Goal: Book appointment/travel/reservation

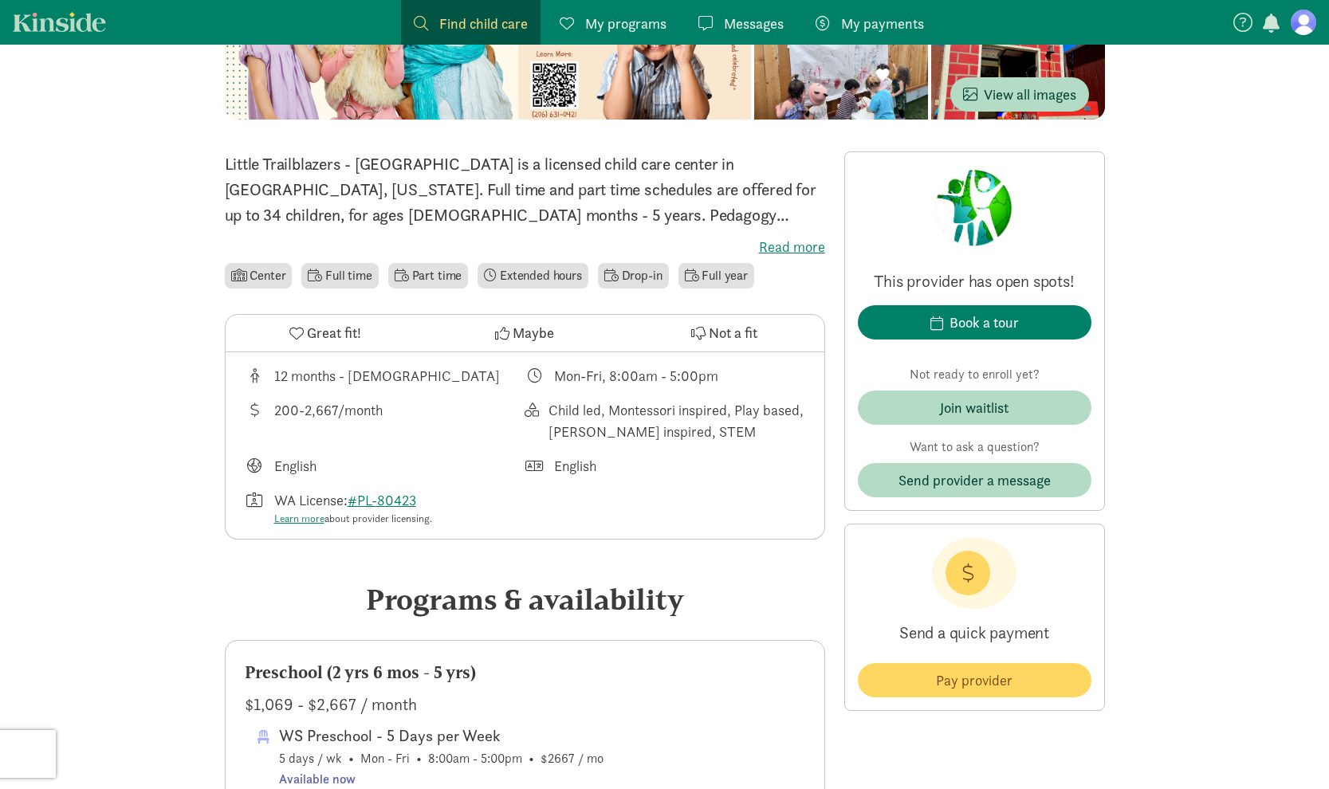
scroll to position [307, 0]
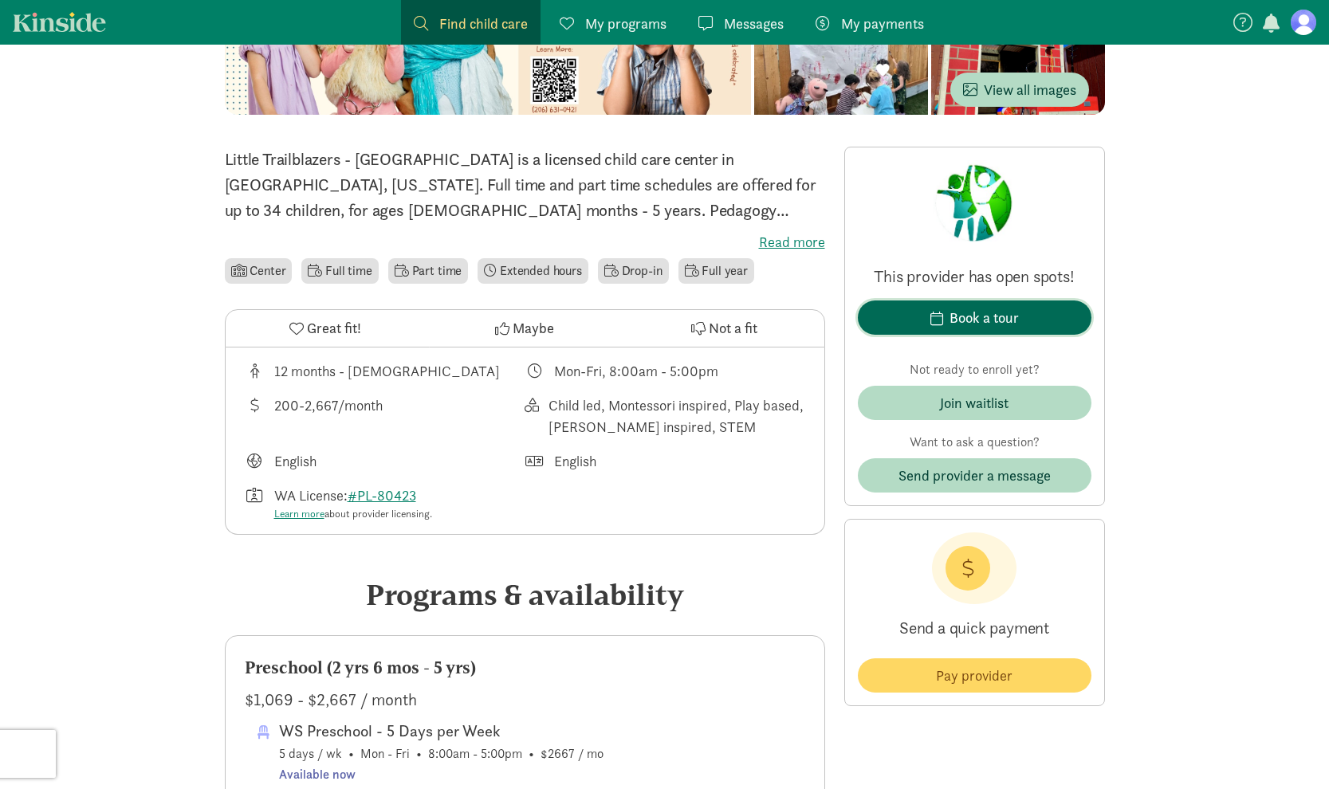
click at [990, 327] on div "Book a tour" at bounding box center [984, 318] width 69 height 22
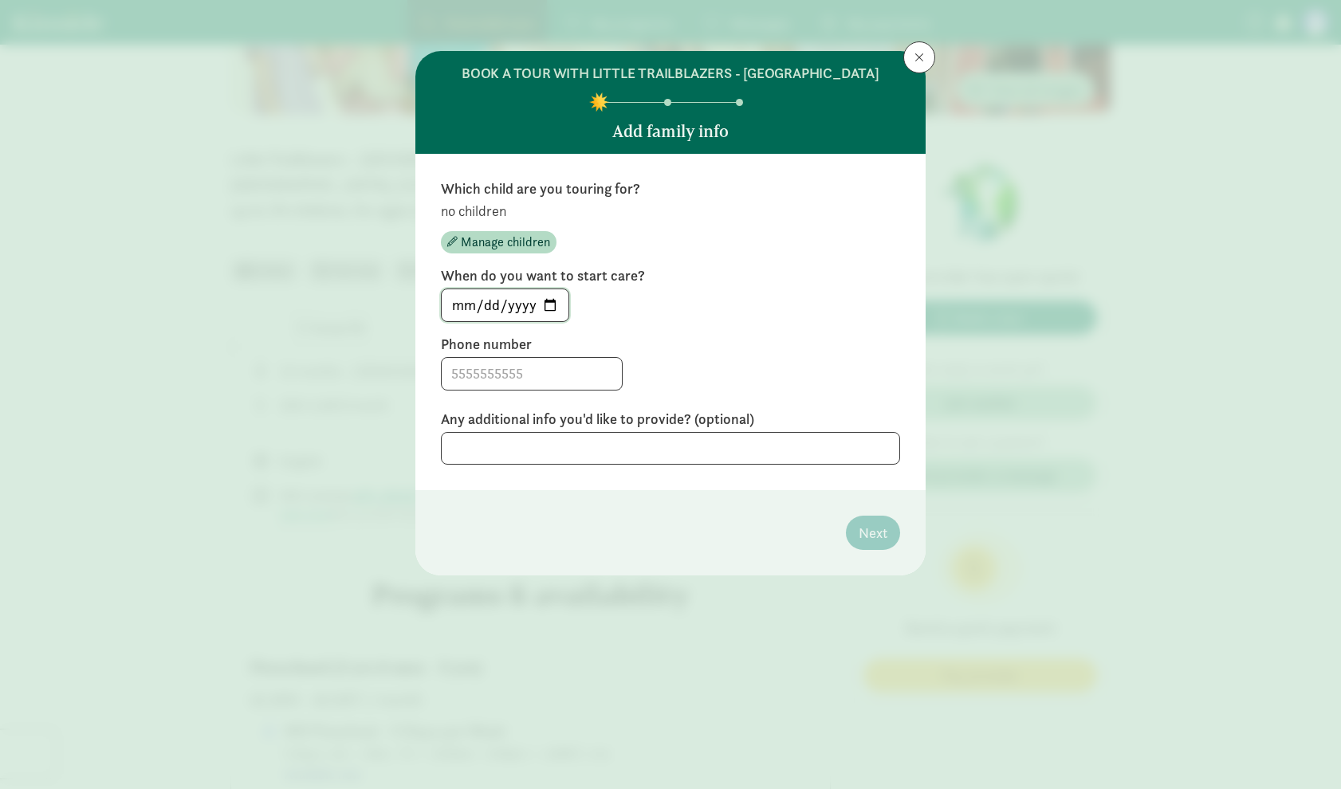
click at [551, 304] on input "[DATE]" at bounding box center [505, 305] width 127 height 32
type input "[DATE]"
click at [507, 385] on input at bounding box center [532, 374] width 180 height 32
type input "3122186695"
click at [787, 374] on div "3122186695" at bounding box center [670, 373] width 459 height 33
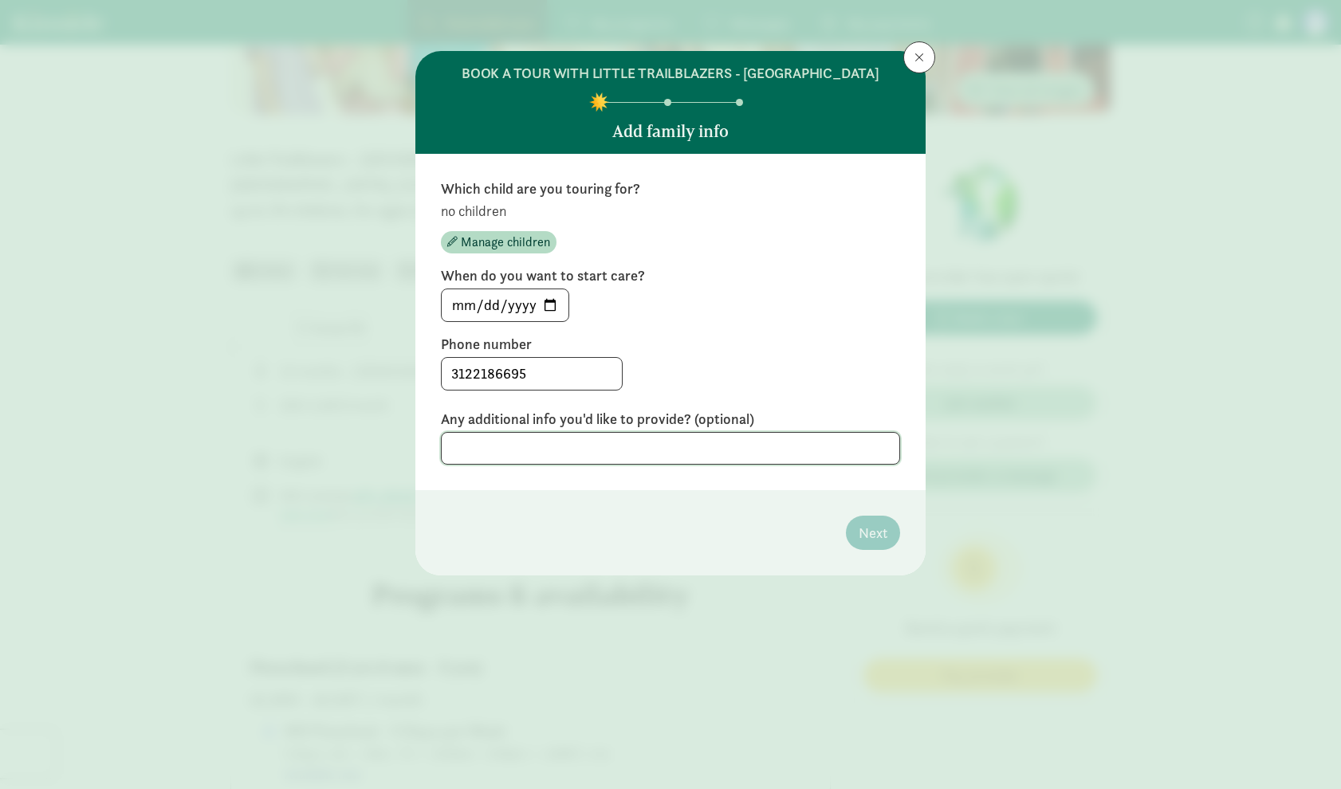
click at [683, 448] on textarea at bounding box center [670, 448] width 459 height 33
click at [506, 239] on span "Manage children" at bounding box center [505, 242] width 89 height 19
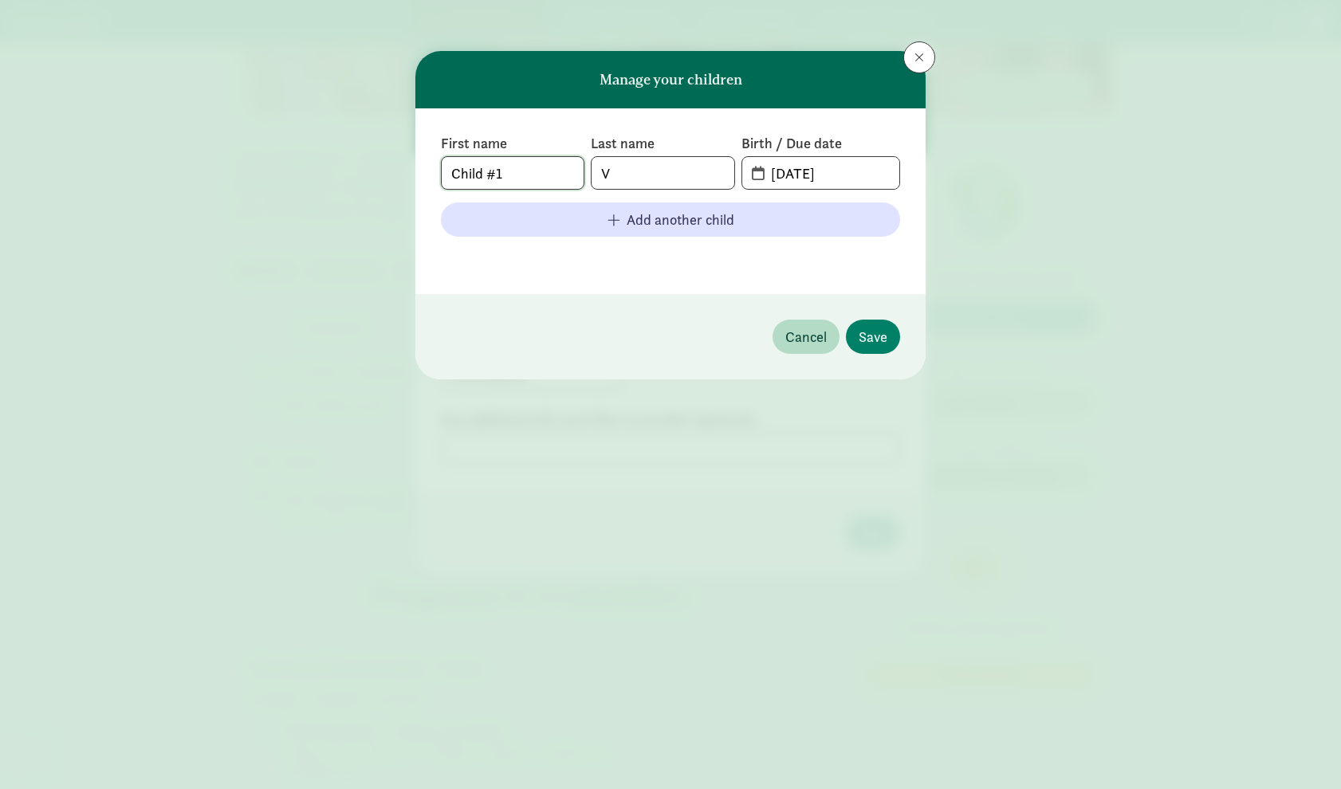
click at [506, 171] on input "Child #1" at bounding box center [513, 173] width 142 height 32
type input "Baby"
type input "VanDeLaarschot"
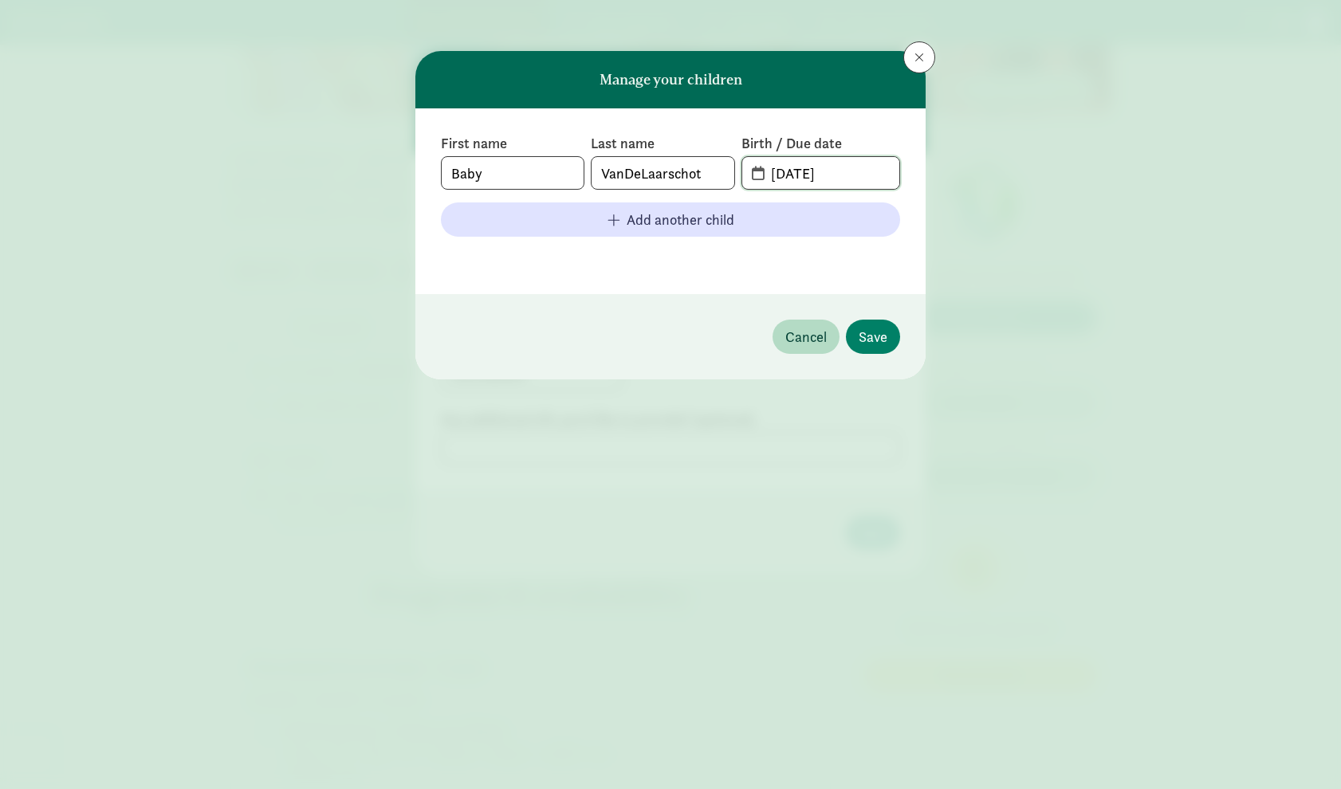
click at [856, 177] on input "[DATE]" at bounding box center [831, 173] width 138 height 32
click at [783, 176] on input "[DATE]" at bounding box center [831, 173] width 138 height 32
type input "0"
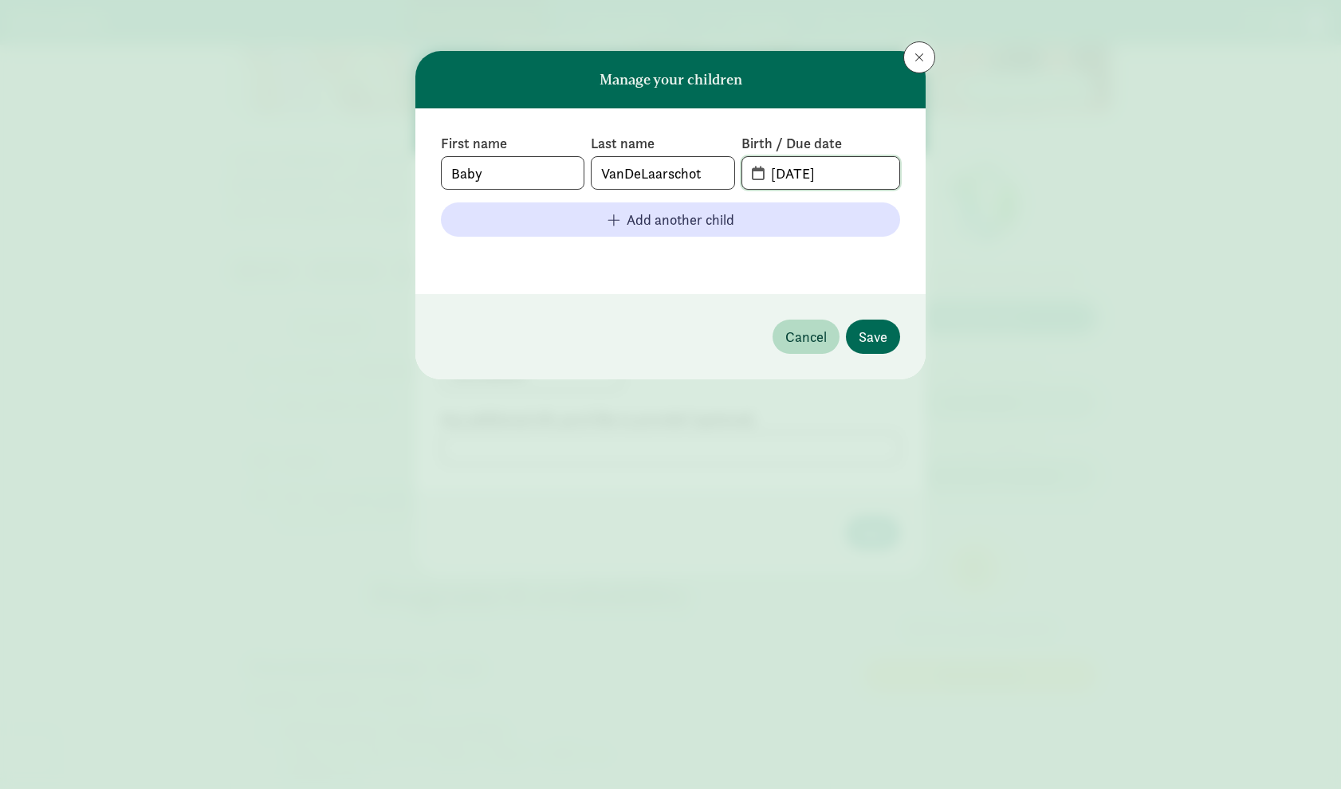
type input "[DATE]"
click at [884, 334] on span "Save" at bounding box center [873, 337] width 29 height 22
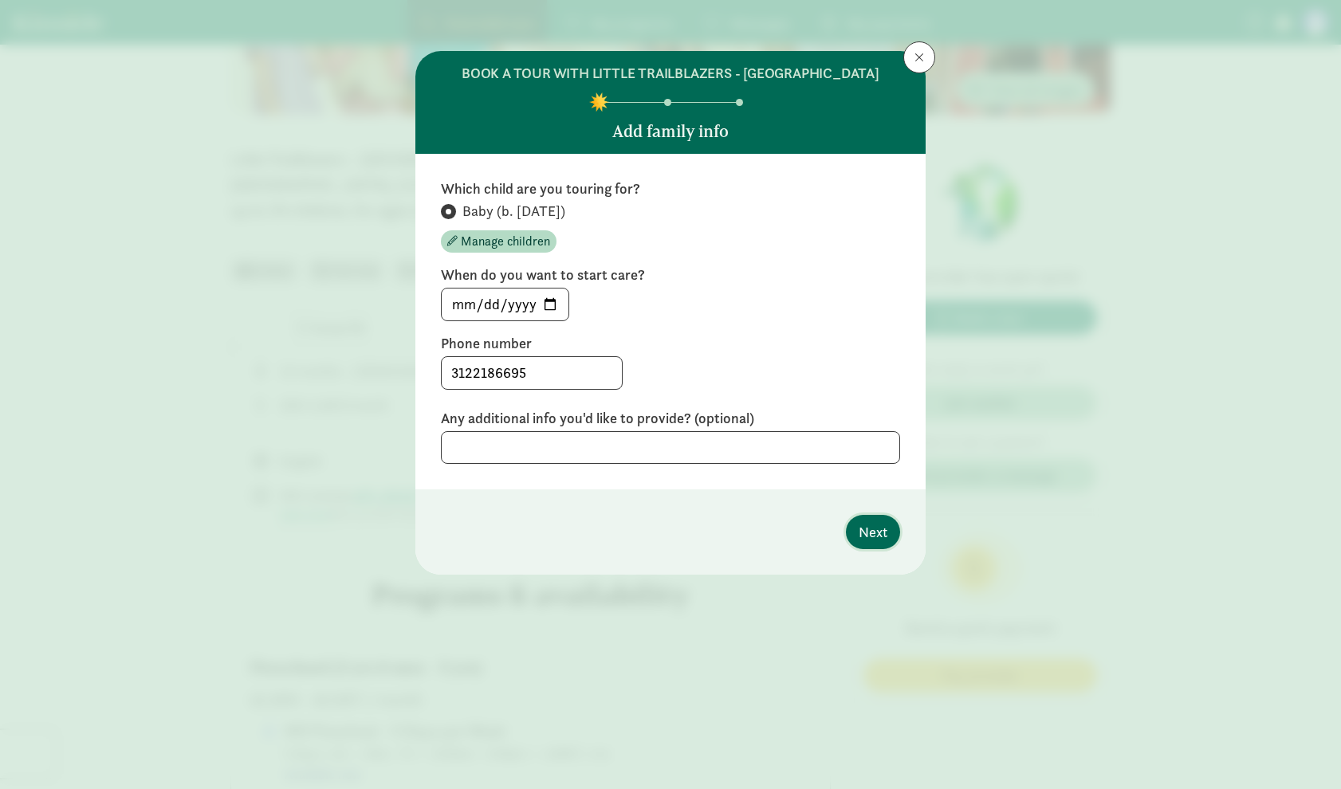
click at [860, 529] on span "Next" at bounding box center [873, 533] width 29 height 22
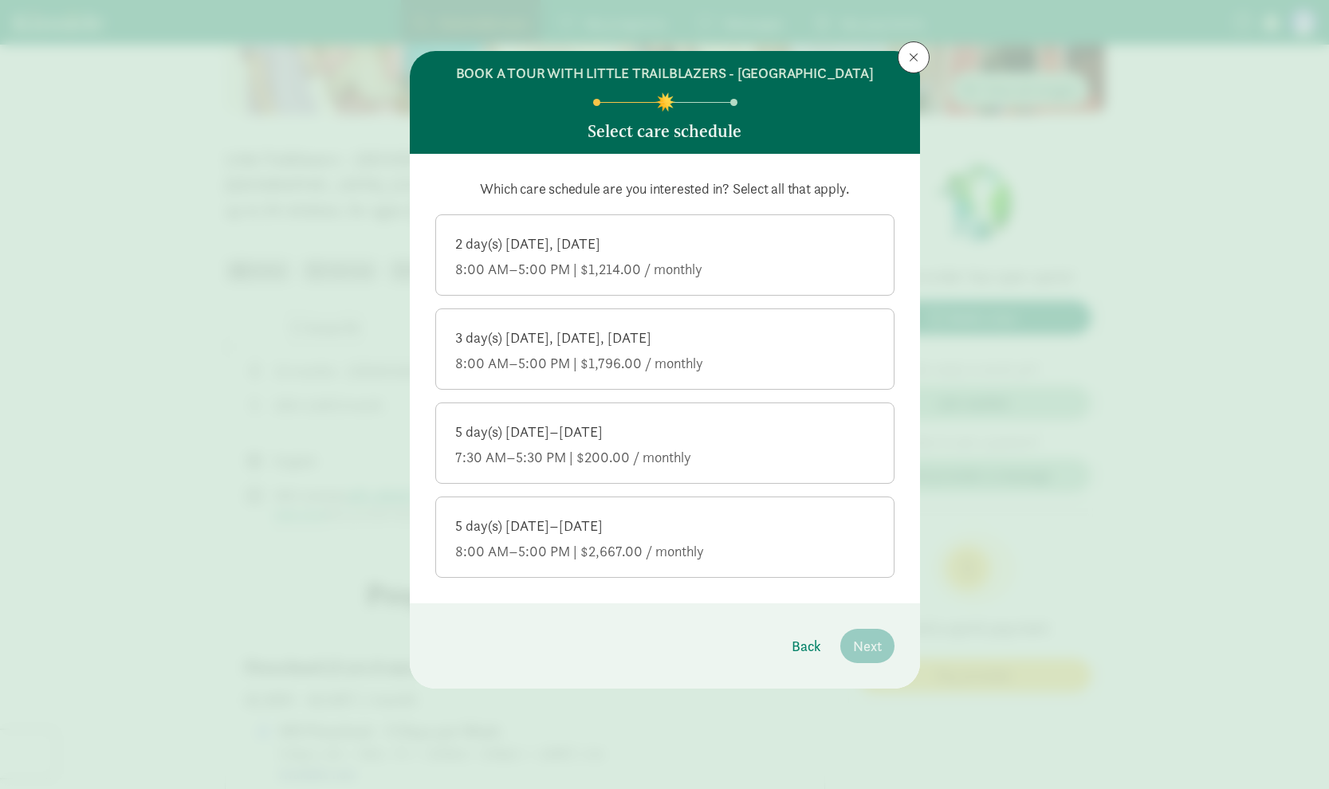
click at [803, 530] on div "5 day(s) [DATE]–[DATE]" at bounding box center [664, 526] width 419 height 19
click at [0, 0] on input "5 day(s) [DATE]–[DATE] 8:00 AM–5:00 PM | $2,667.00 / monthly" at bounding box center [0, 0] width 0 height 0
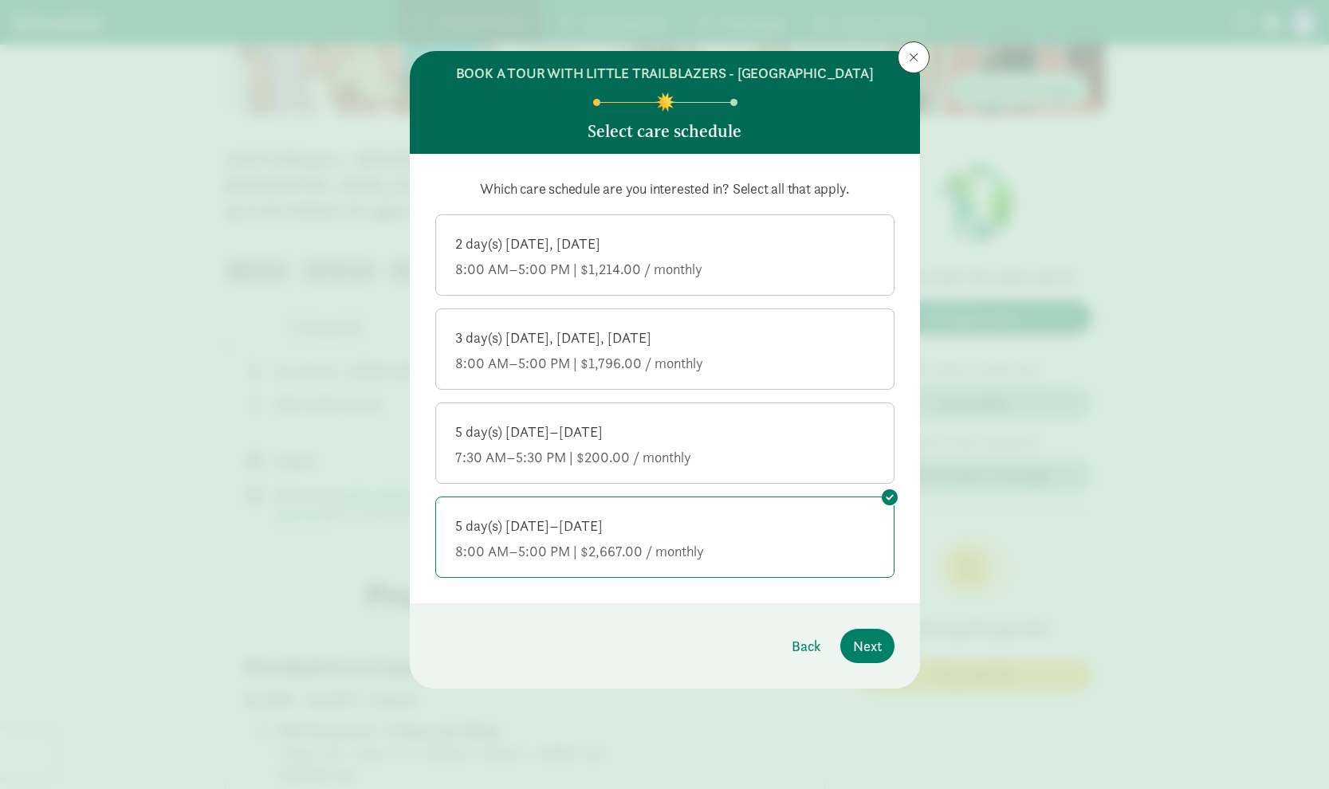
click at [730, 454] on div "7:30 AM–5:30 PM | $200.00 / monthly" at bounding box center [664, 457] width 419 height 19
click at [0, 0] on input "5 day(s) [DATE]–[DATE] 7:30 AM–5:30 PM | $200.00 / monthly" at bounding box center [0, 0] width 0 height 0
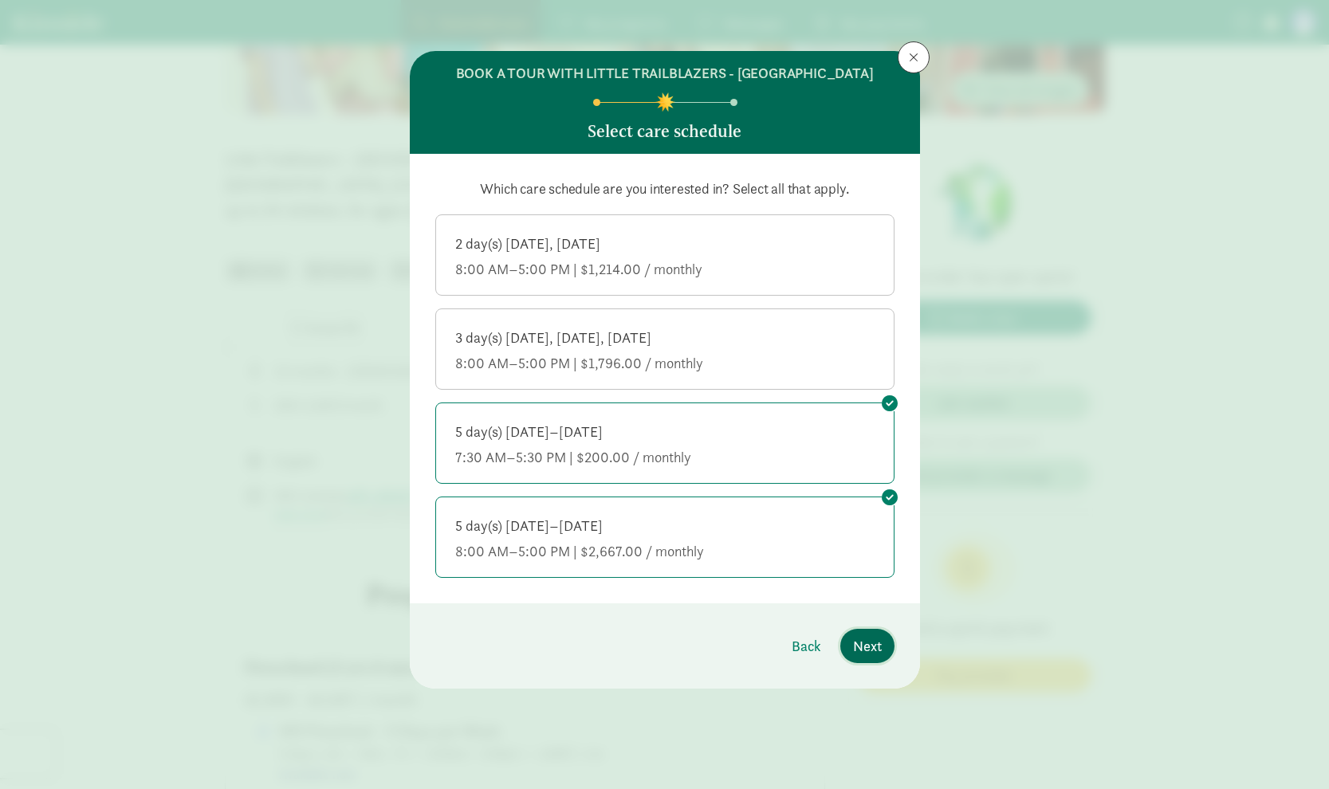
click at [856, 649] on span "Next" at bounding box center [867, 647] width 29 height 22
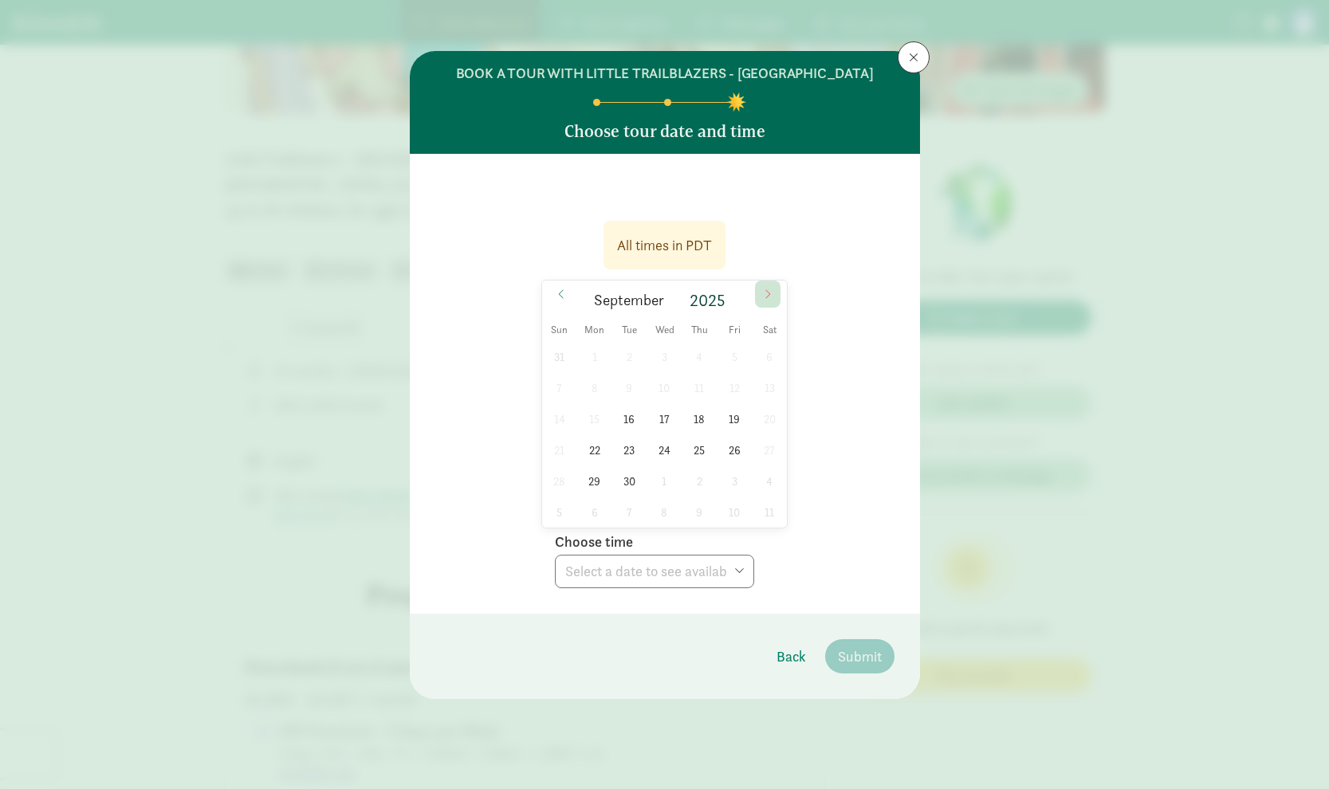
click at [777, 301] on span at bounding box center [768, 294] width 26 height 27
click at [731, 355] on span "3" at bounding box center [734, 356] width 31 height 31
click at [713, 574] on select "Choose time 09:00 AM 09:30 AM 10:00 AM 10:30 AM 11:00 AM 11:30 AM 03:00 PM 03:3…" at bounding box center [654, 571] width 199 height 33
click at [711, 570] on select "Choose time 09:00 AM 09:30 AM 10:00 AM 10:30 AM 11:00 AM 11:30 AM 03:00 PM 03:3…" at bounding box center [654, 571] width 199 height 33
click at [668, 355] on span "1" at bounding box center [664, 356] width 31 height 31
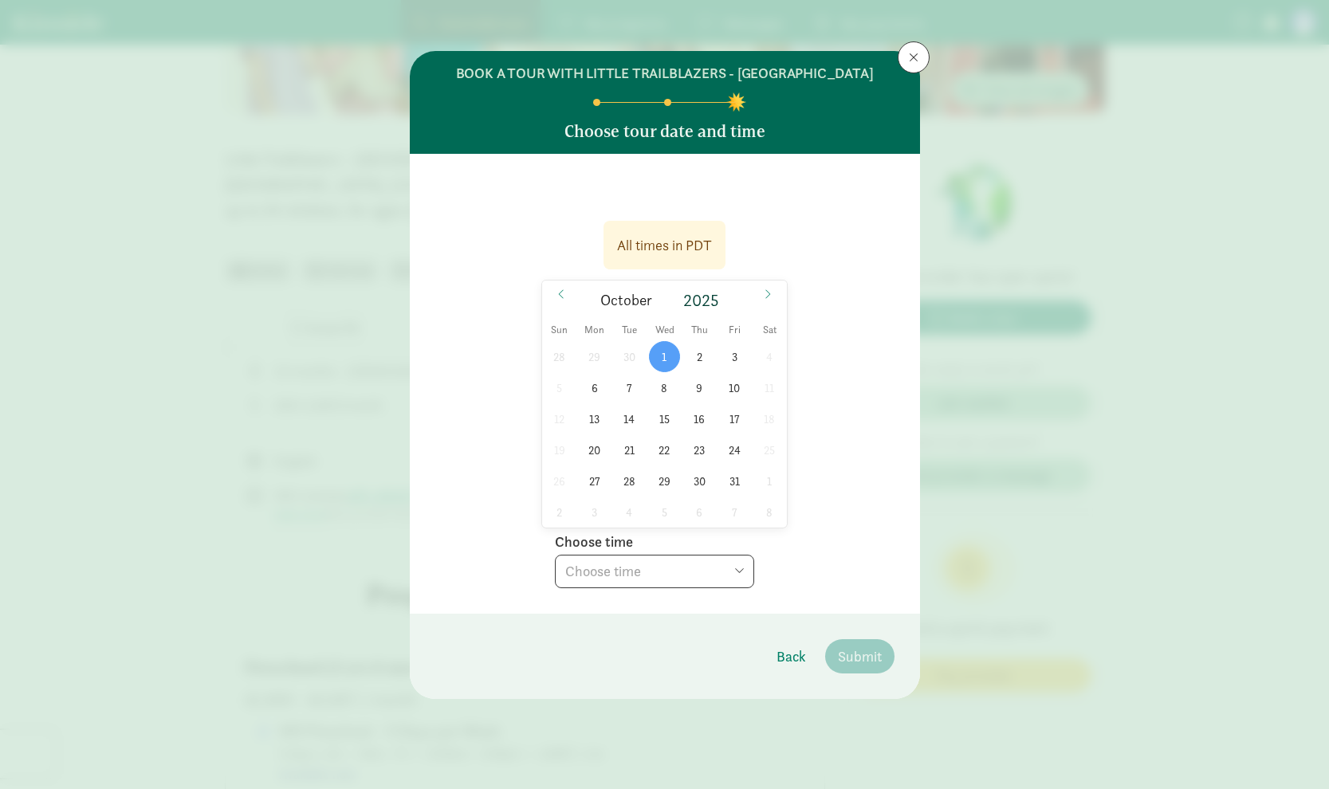
click at [707, 568] on select "Choose time 09:00 AM 09:30 AM 10:00 AM 10:30 AM 11:00 AM 11:30 AM 03:00 PM 03:3…" at bounding box center [654, 571] width 199 height 33
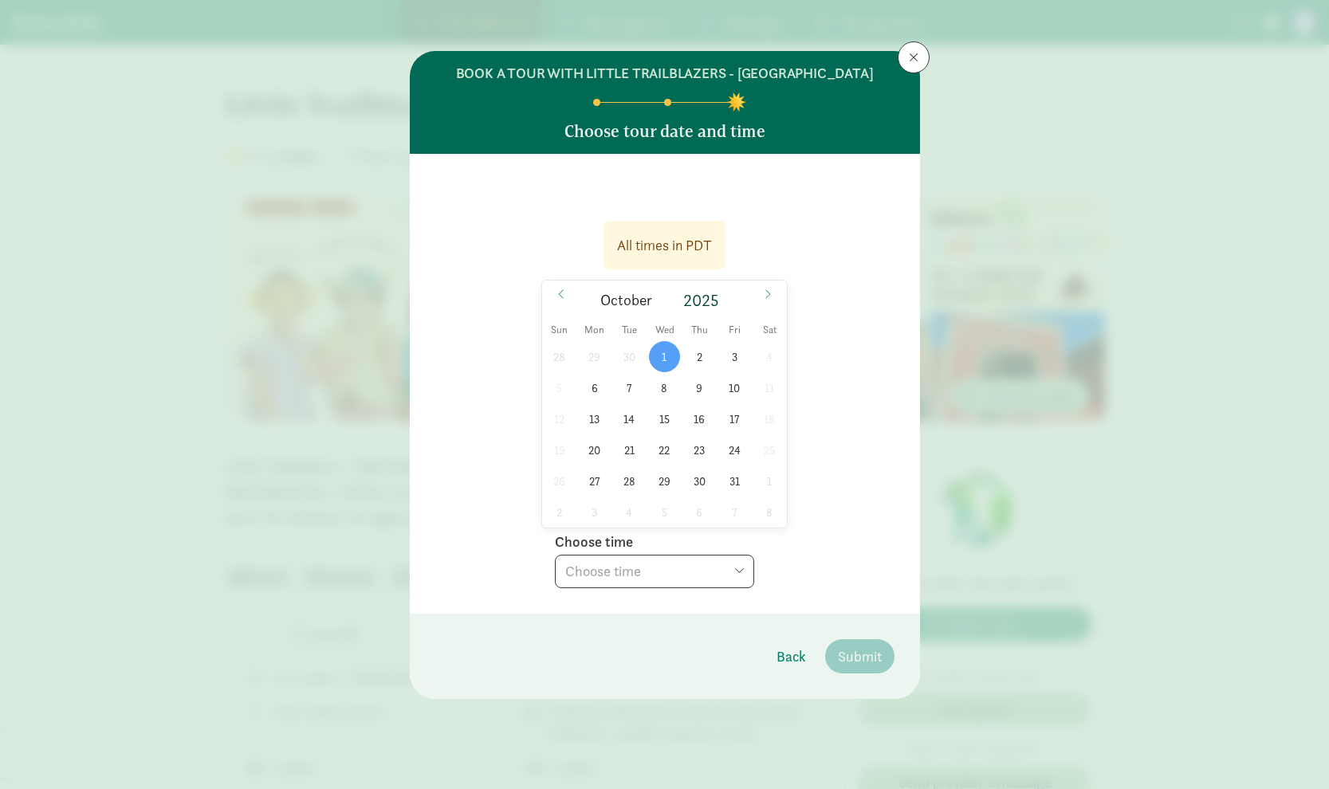
click at [725, 581] on select "Choose time 09:00 AM 09:30 AM 10:00 AM 10:30 AM 11:00 AM 11:30 AM 03:00 PM 03:3…" at bounding box center [654, 571] width 199 height 33
click at [730, 356] on span "3" at bounding box center [734, 356] width 31 height 31
click at [669, 562] on select "Choose time 09:00 AM 09:30 AM 10:00 AM 10:30 AM 11:00 AM 11:30 AM 03:00 PM 03:3…" at bounding box center [654, 571] width 199 height 33
select select "[DATE]T15:30:00.000-07:00"
click at [555, 555] on select "Choose time 09:00 AM 09:30 AM 10:00 AM 10:30 AM 11:00 AM 11:30 AM 03:00 PM 03:3…" at bounding box center [654, 571] width 199 height 33
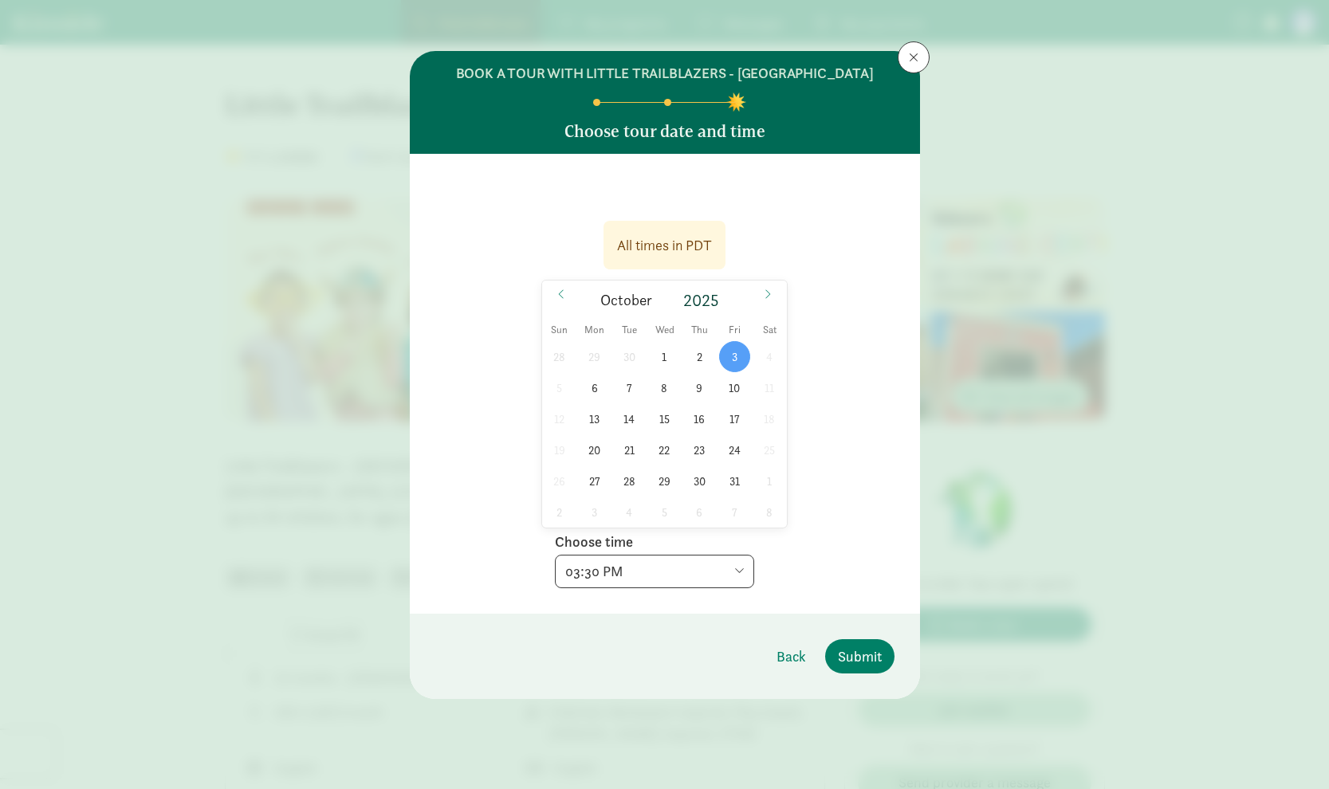
click at [855, 573] on div "All times in PDT [DATE] [DATE] Sun Mon Tue Wed Thu Fri Sat 28 29 30 1 2 3 4 5 6…" at bounding box center [664, 399] width 459 height 377
click at [870, 663] on span "Submit" at bounding box center [860, 657] width 44 height 22
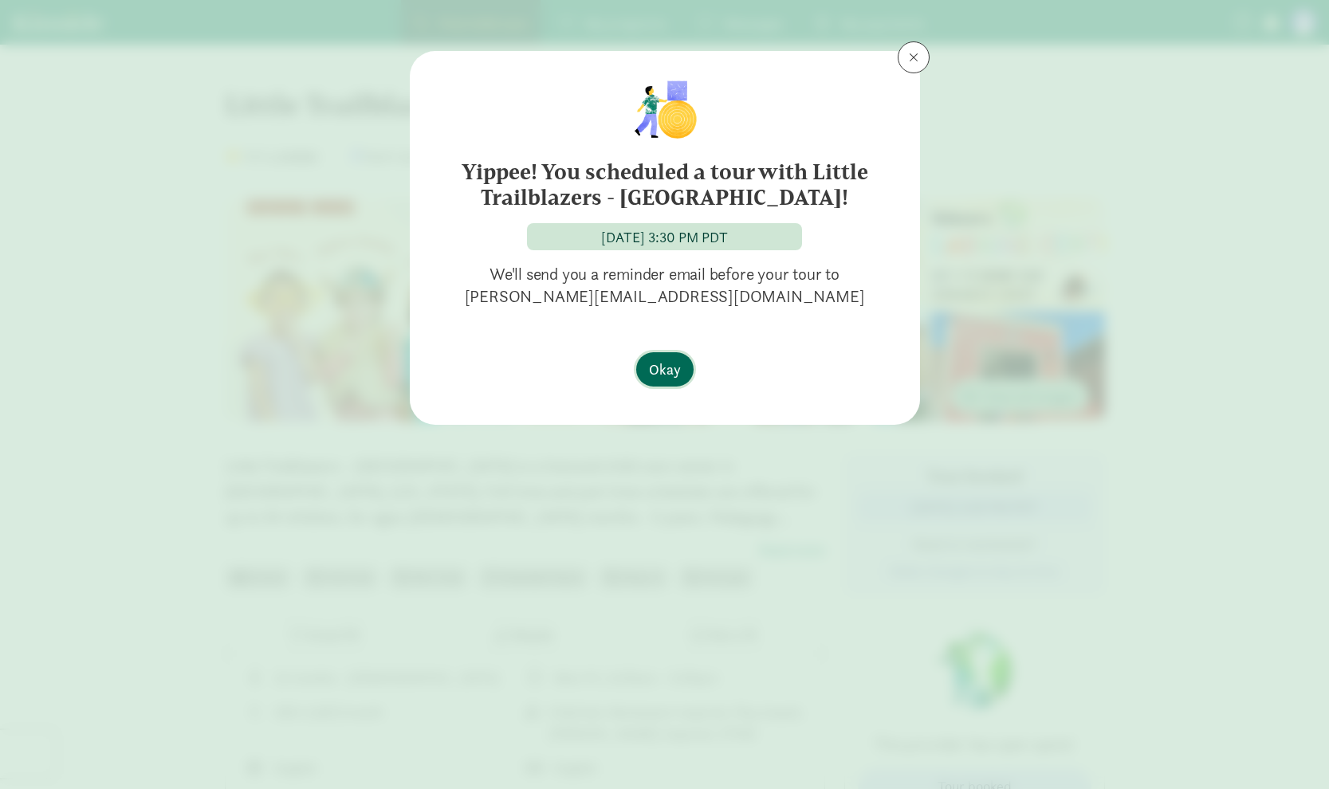
click at [674, 369] on span "Okay" at bounding box center [665, 370] width 32 height 22
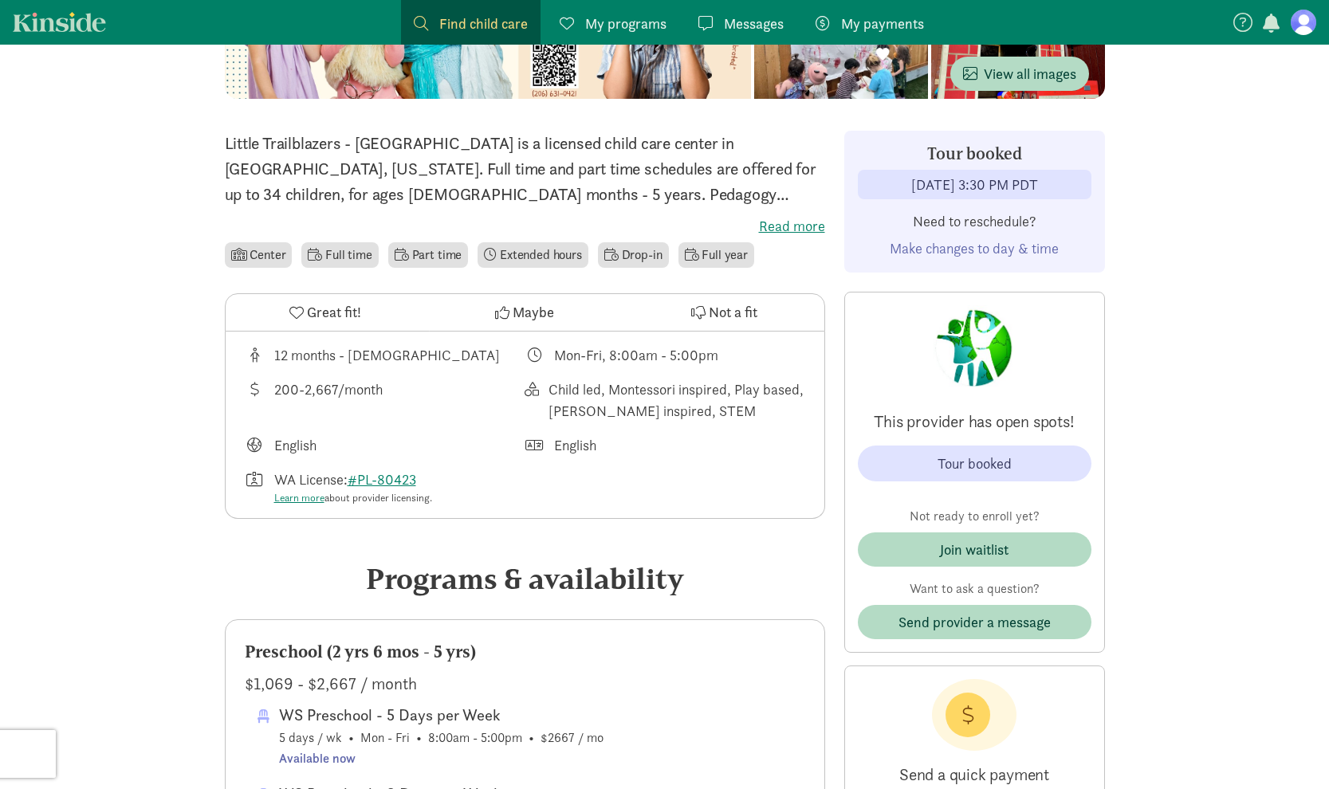
scroll to position [203, 0]
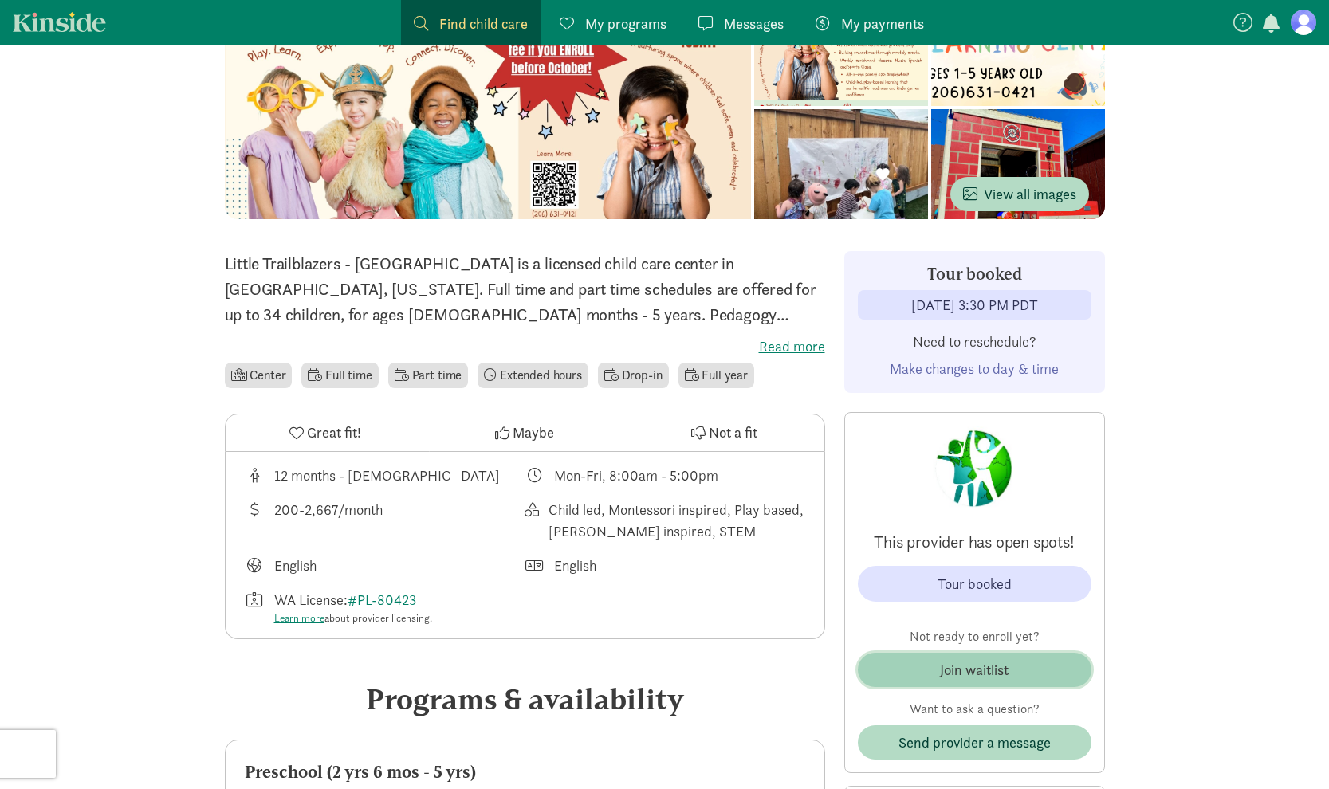
click at [960, 685] on button "Join waitlist" at bounding box center [975, 670] width 234 height 34
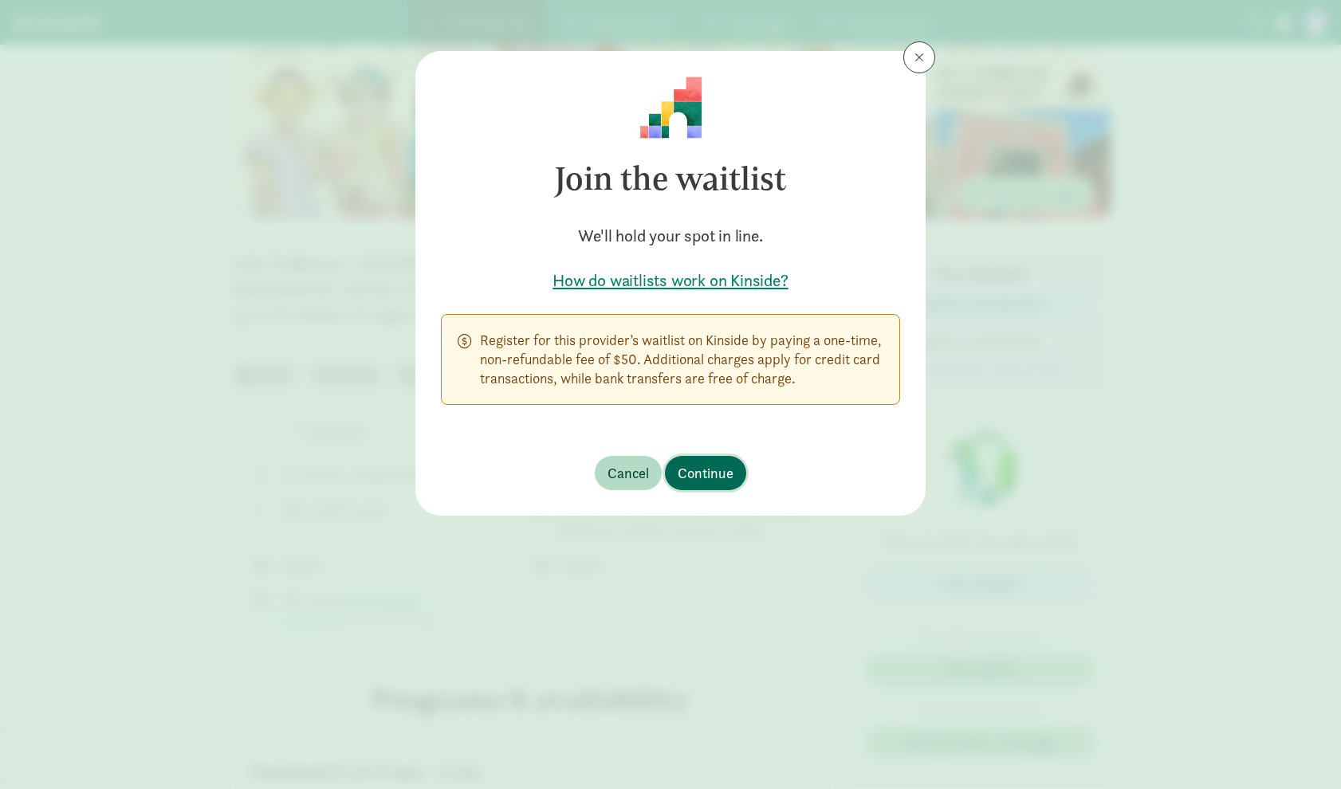
click at [717, 467] on span "Continue" at bounding box center [706, 474] width 56 height 22
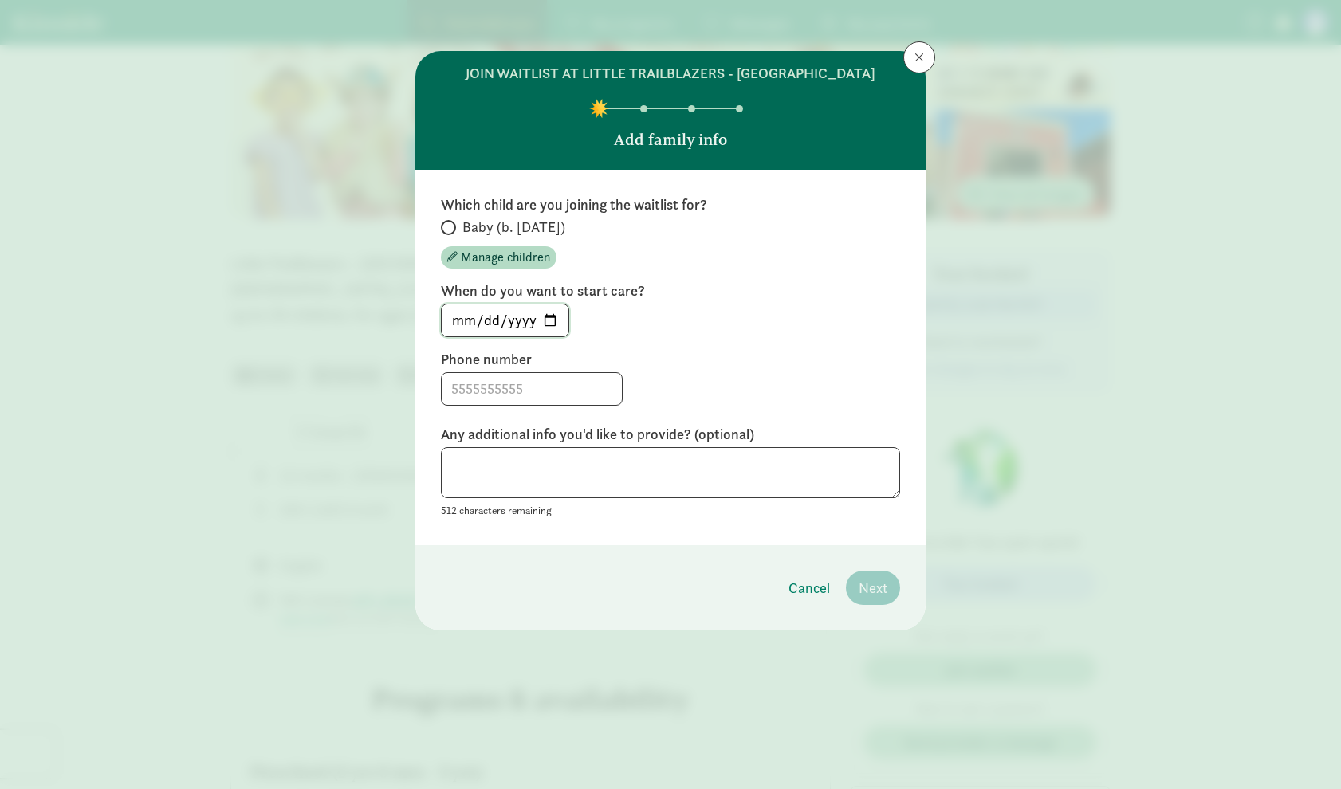
click at [549, 319] on input "[DATE]" at bounding box center [505, 321] width 127 height 32
click at [449, 225] on input "Baby (b. [DATE])" at bounding box center [446, 227] width 10 height 10
radio input "true"
click at [449, 227] on input "Baby (b. [DATE])" at bounding box center [446, 227] width 10 height 10
click at [551, 319] on input "[DATE]" at bounding box center [505, 321] width 127 height 32
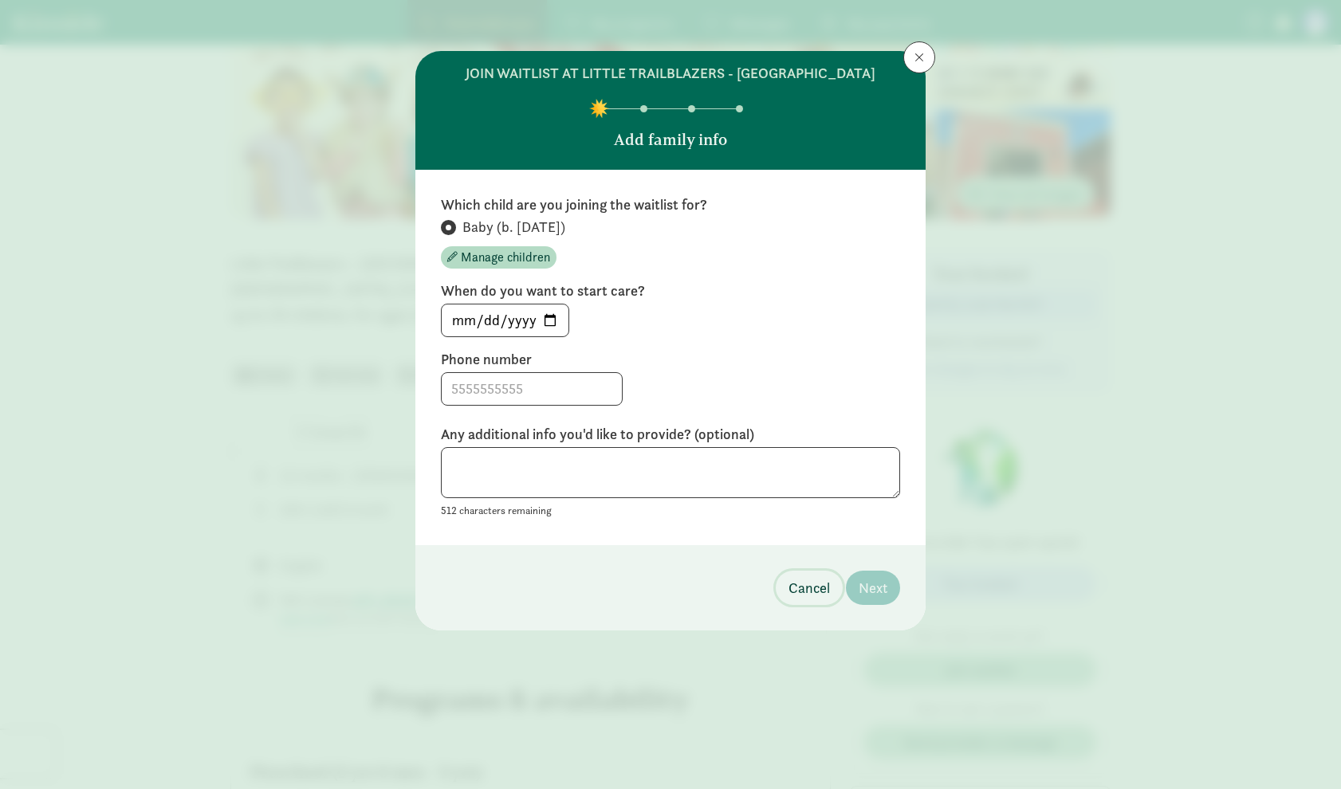
click at [789, 583] on span "Cancel" at bounding box center [809, 588] width 41 height 22
